Goal: Information Seeking & Learning: Learn about a topic

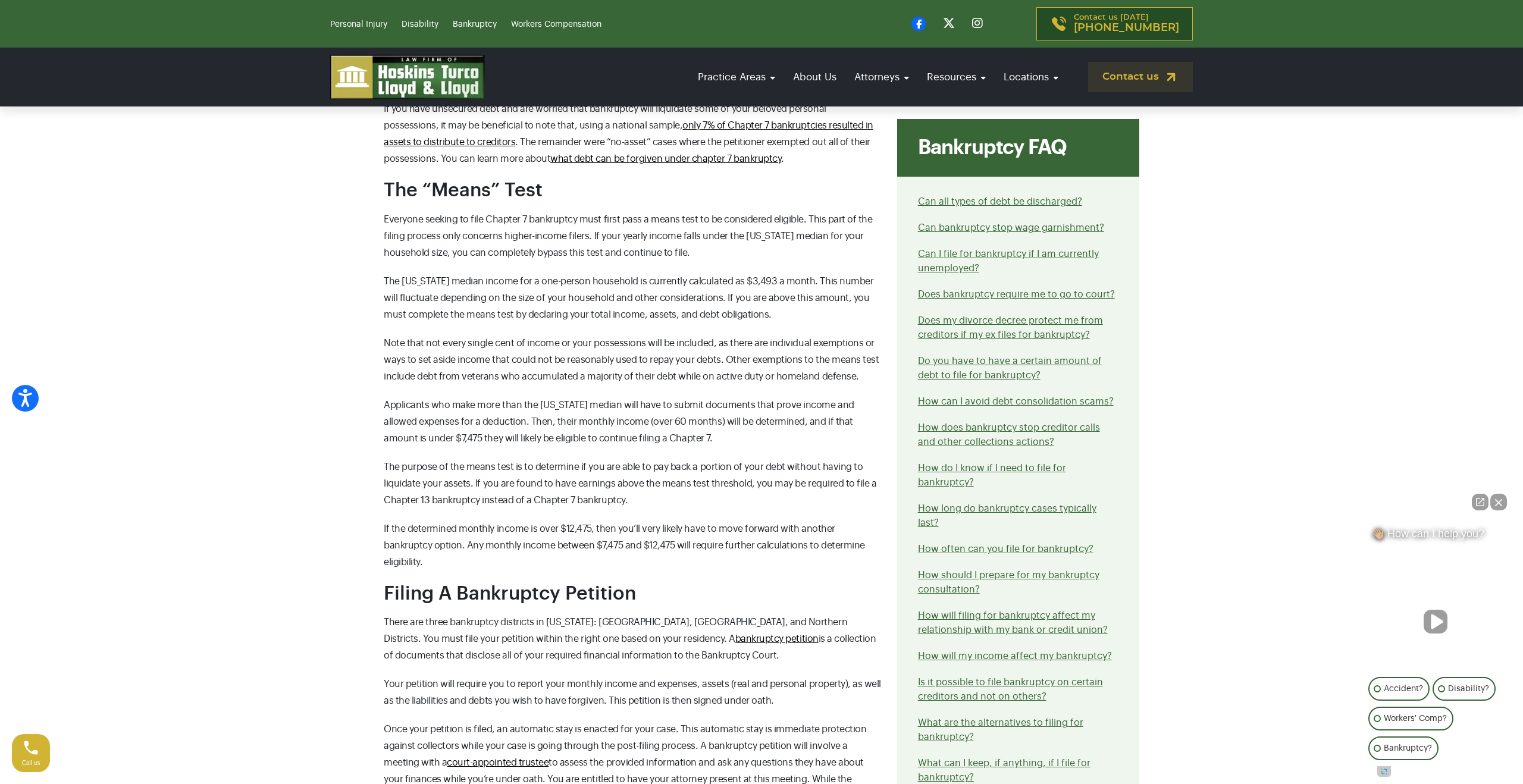
scroll to position [986, 0]
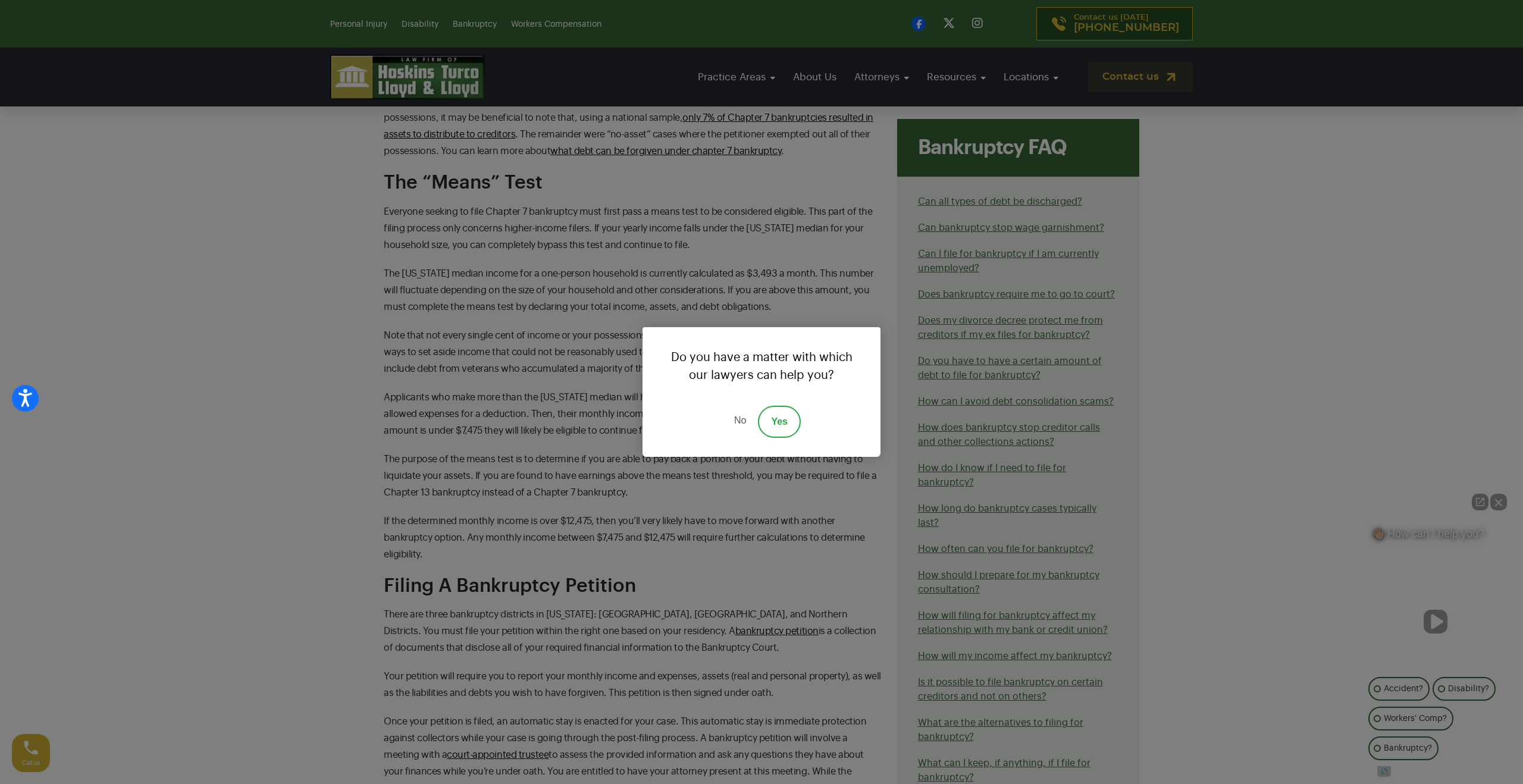
click at [744, 419] on link "No" at bounding box center [740, 422] width 35 height 32
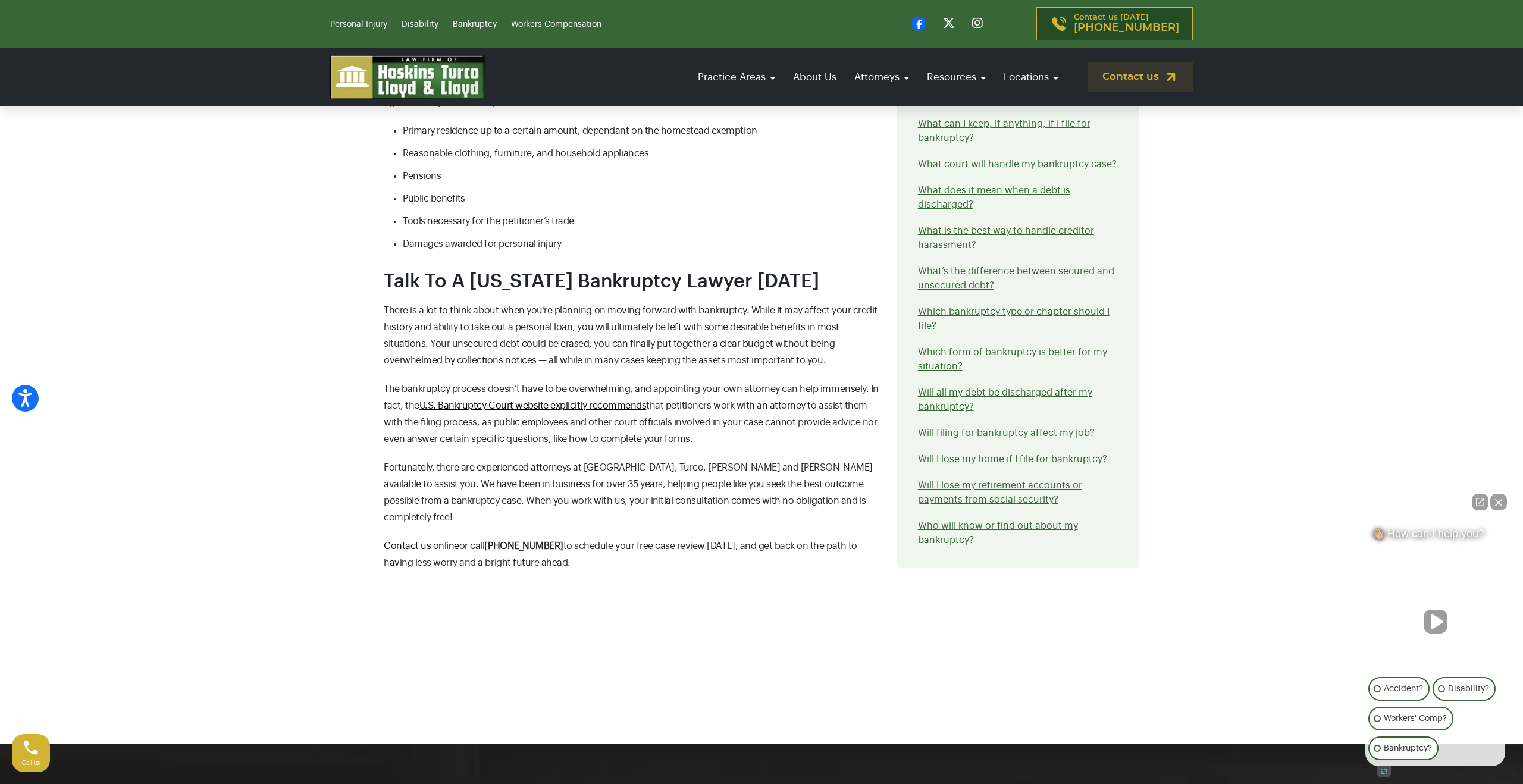
scroll to position [2024, 0]
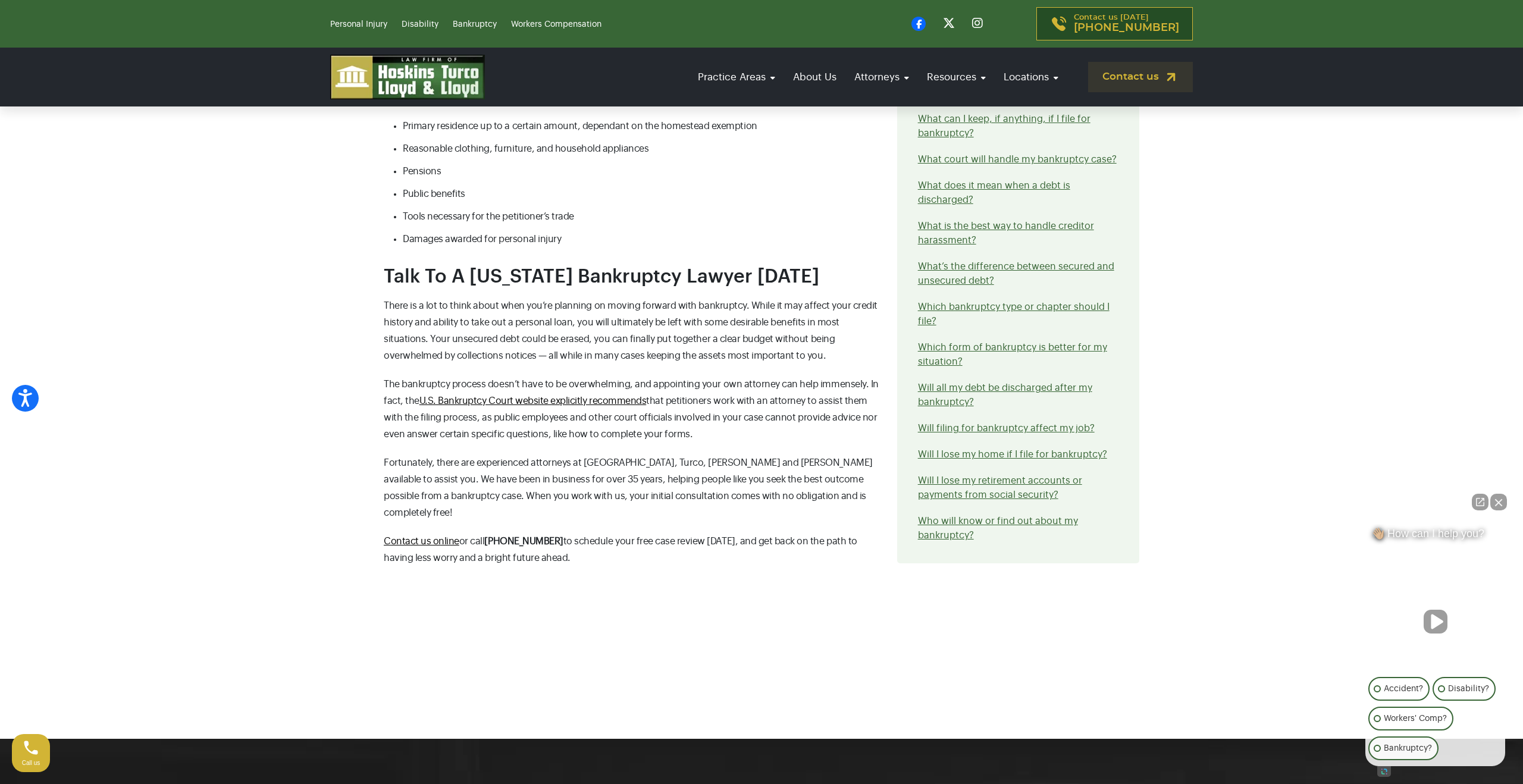
click at [1498, 503] on button "Close Intaker Chat Widget" at bounding box center [1498, 502] width 17 height 17
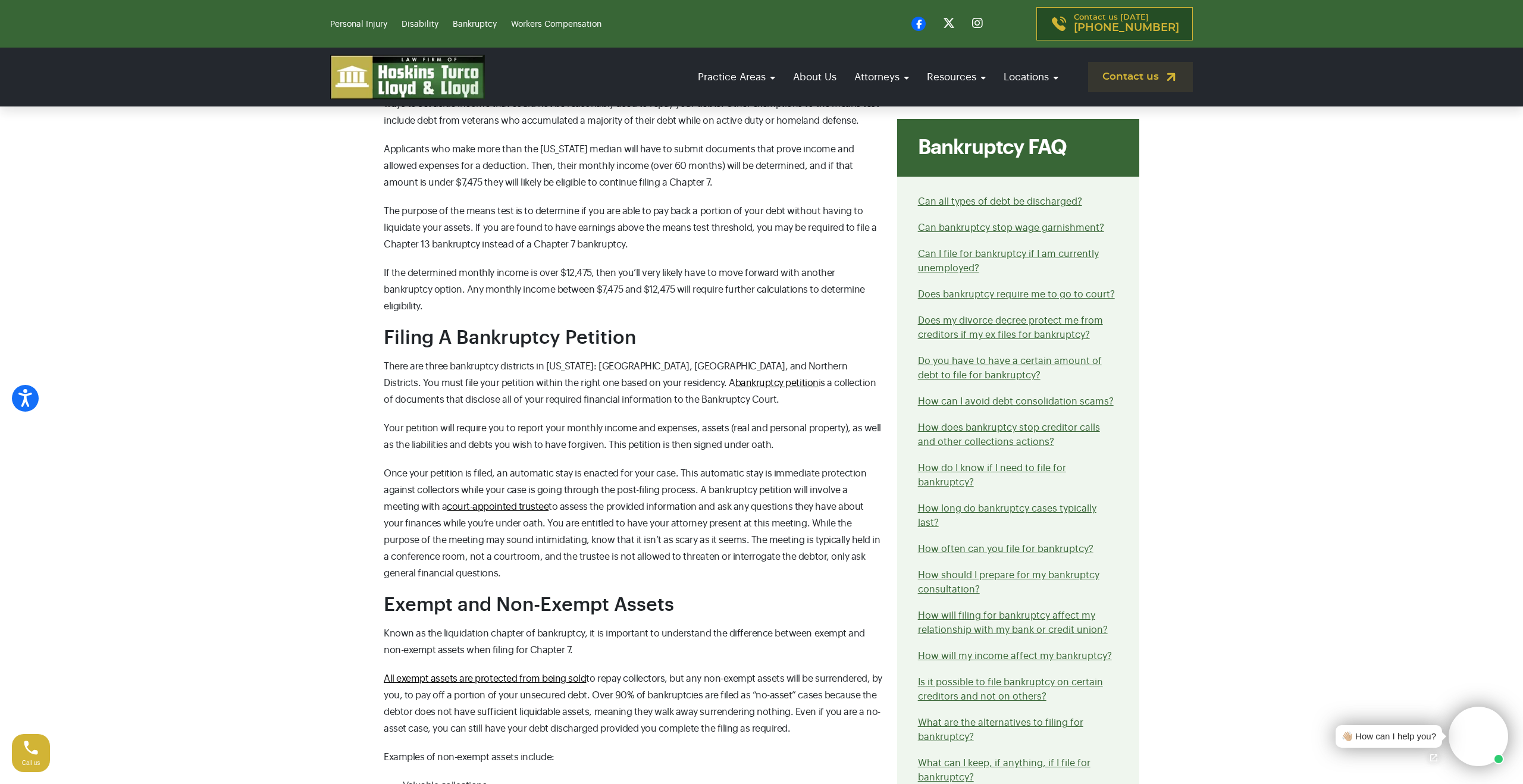
scroll to position [1222, 0]
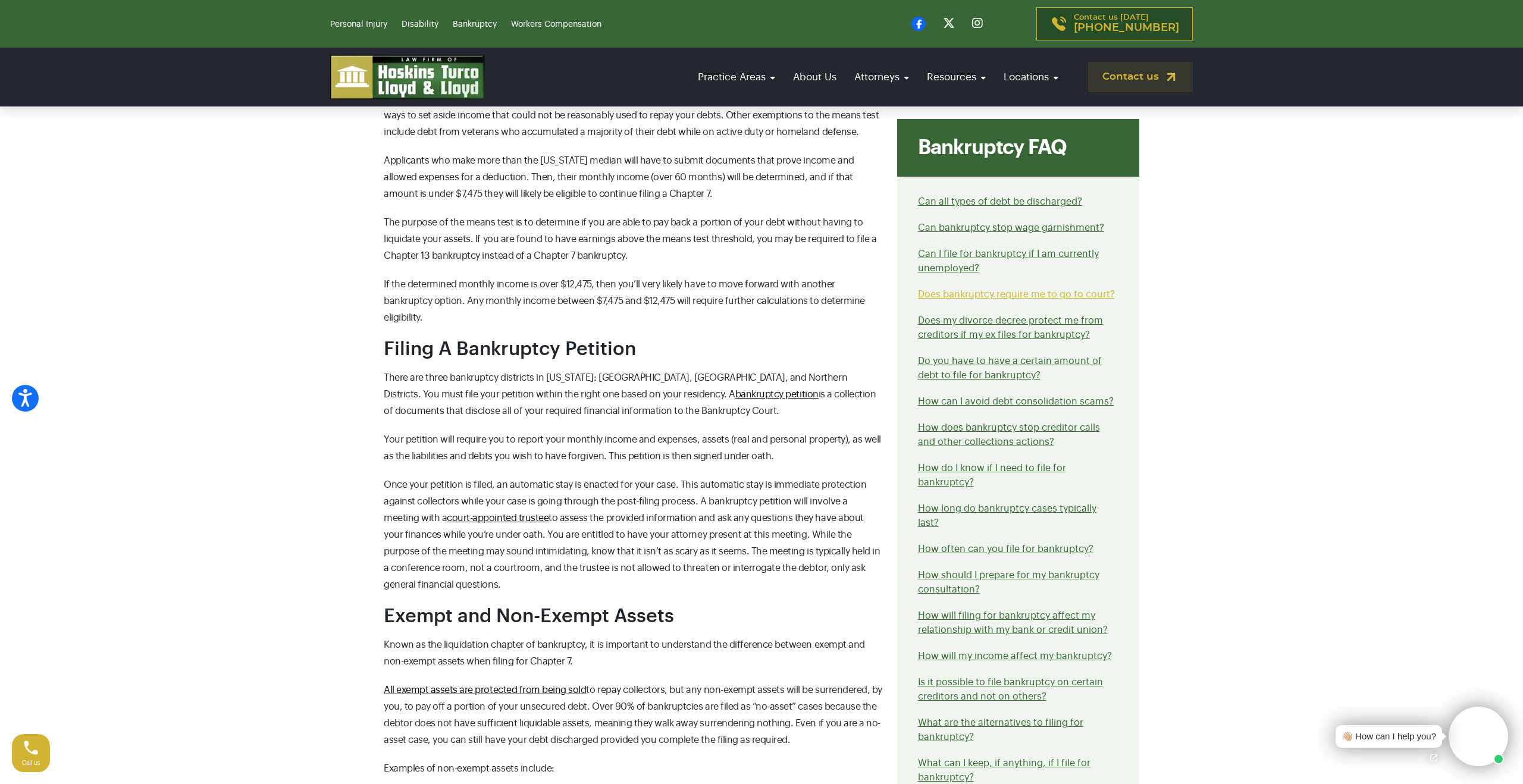
click at [1015, 297] on link "Does bankruptcy require me to go to court?" at bounding box center [1016, 294] width 197 height 10
click at [1044, 507] on link "How long do bankruptcy cases typically last?" at bounding box center [1007, 515] width 178 height 23
